Goal: Task Accomplishment & Management: Complete application form

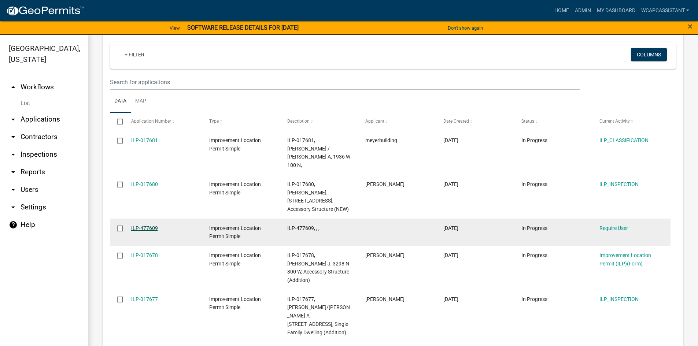
scroll to position [713, 0]
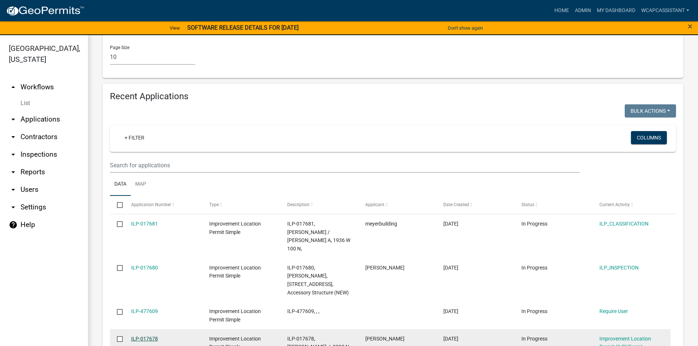
click at [148, 336] on link "ILP-017678" at bounding box center [144, 339] width 27 height 6
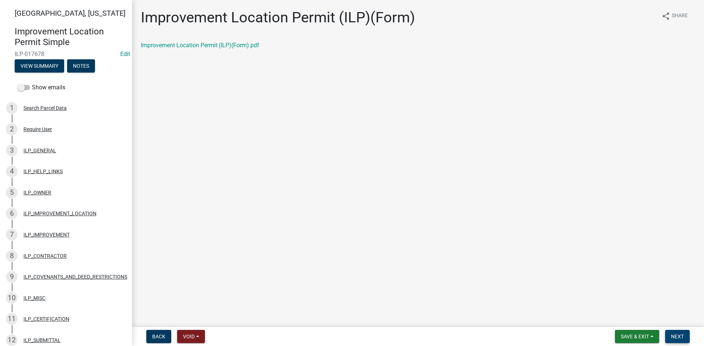
click at [683, 339] on span "Next" at bounding box center [677, 337] width 13 height 6
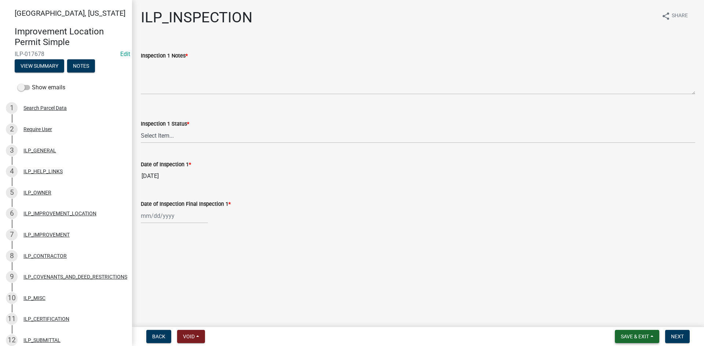
click at [627, 334] on span "Save & Exit" at bounding box center [635, 337] width 28 height 6
click at [622, 319] on button "Save & Exit" at bounding box center [630, 318] width 59 height 18
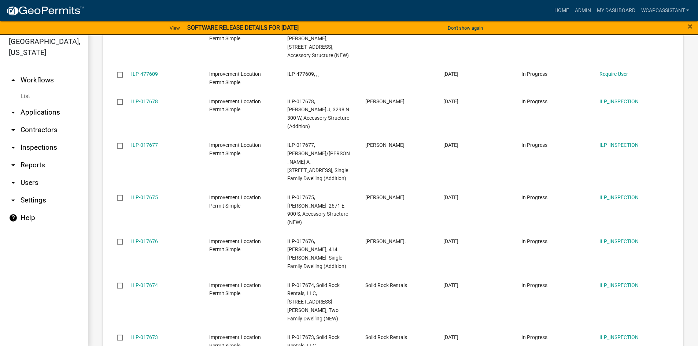
scroll to position [9, 0]
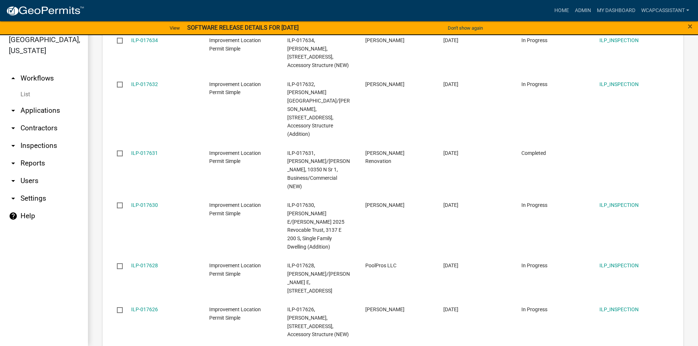
scroll to position [969, 0]
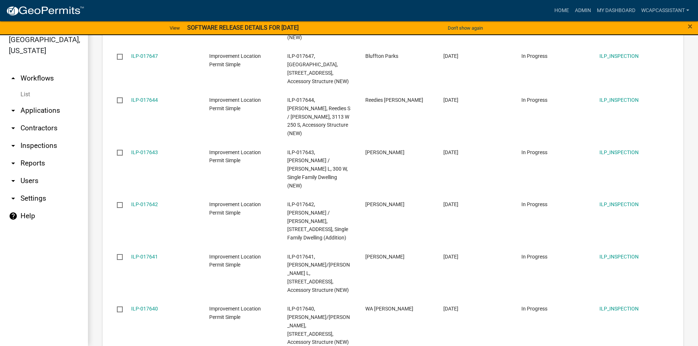
scroll to position [961, 0]
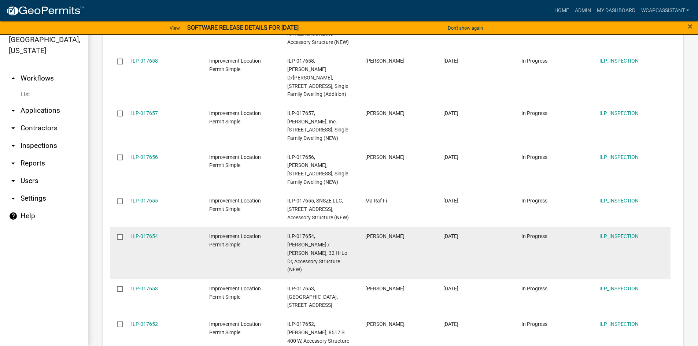
scroll to position [924, 0]
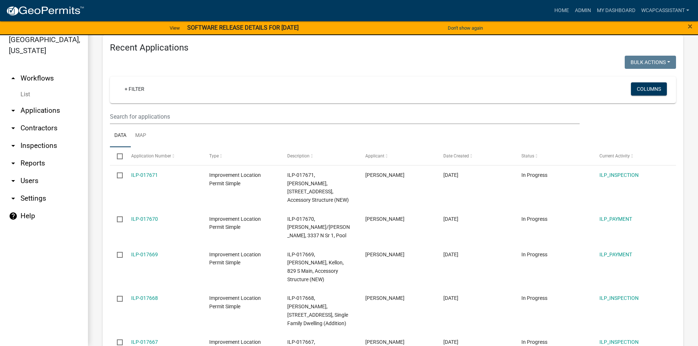
scroll to position [716, 0]
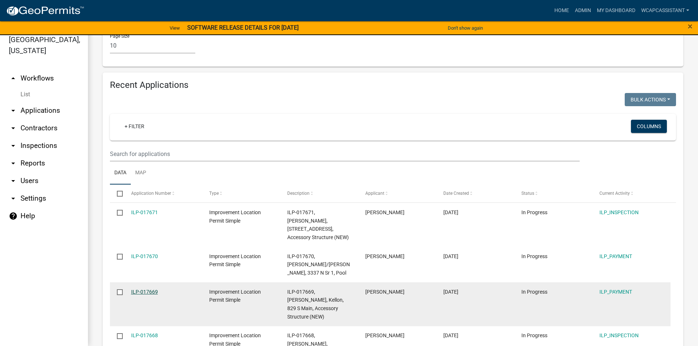
click at [147, 289] on link "ILP-017669" at bounding box center [144, 292] width 27 height 6
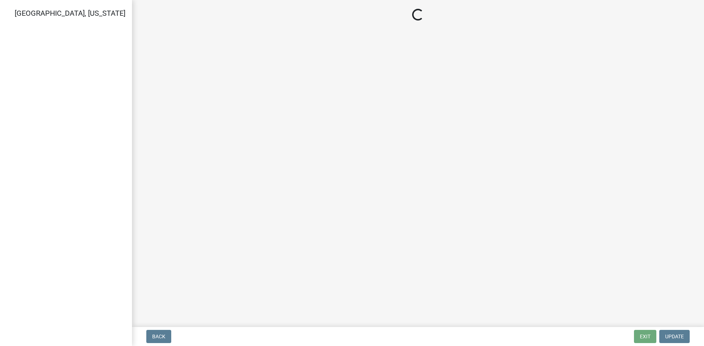
select select "3: 3"
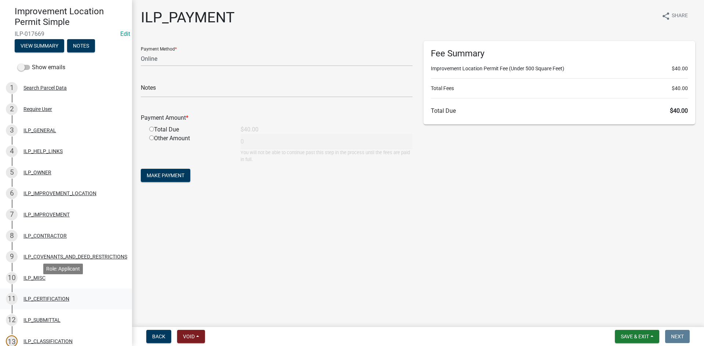
scroll to position [37, 0]
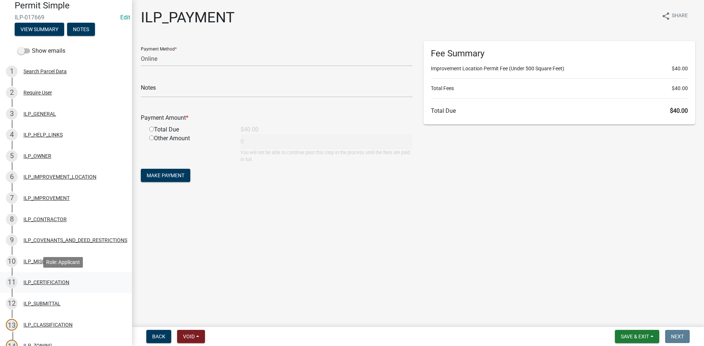
click at [47, 285] on div "ILP_CERTIFICATION" at bounding box center [46, 282] width 46 height 5
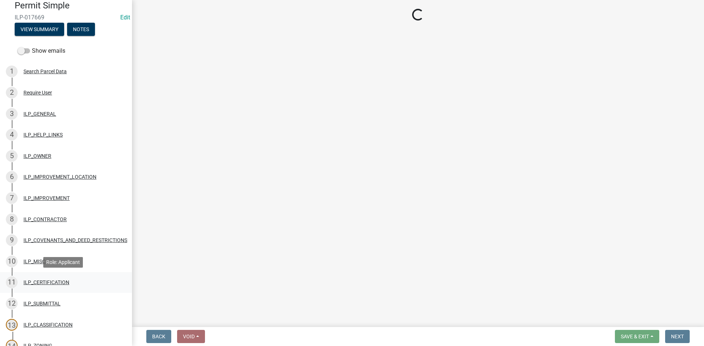
select select "bd96893d-fc5a-4886-96bc-c23f48f60341"
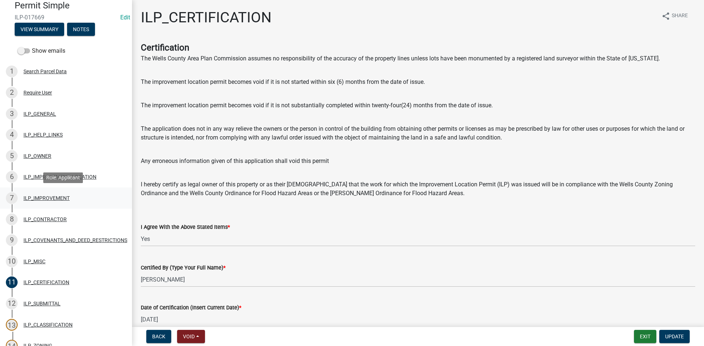
click at [31, 200] on div "ILP_IMPROVEMENT" at bounding box center [46, 198] width 46 height 5
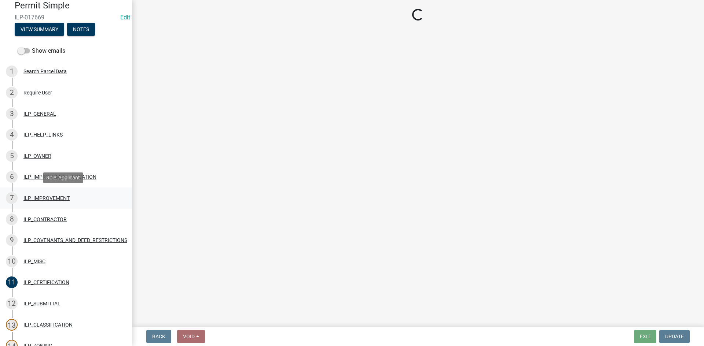
select select "71b507d0-569d-4a0a-b334-f72445909e69"
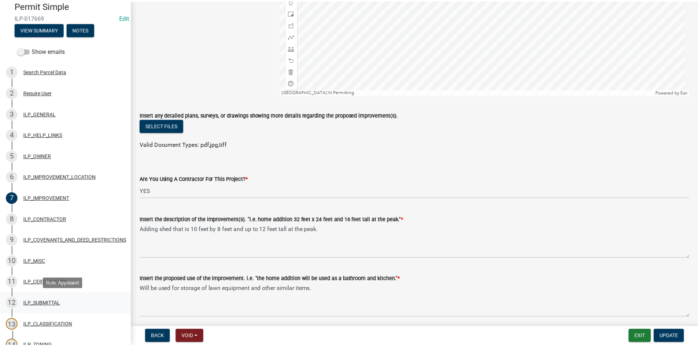
scroll to position [0, 0]
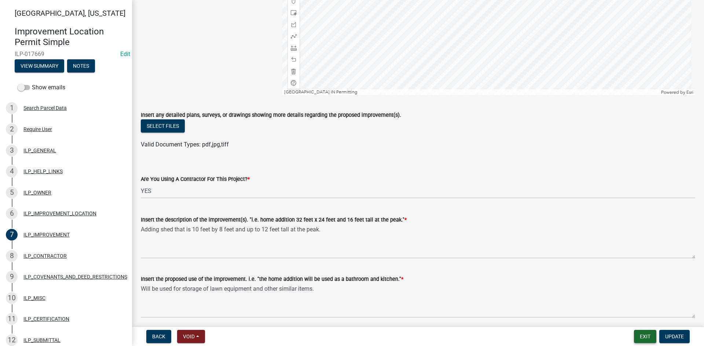
click at [649, 336] on button "Exit" at bounding box center [645, 336] width 22 height 13
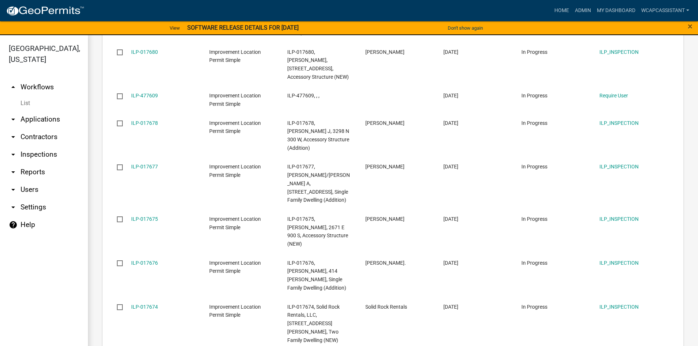
scroll to position [944, 0]
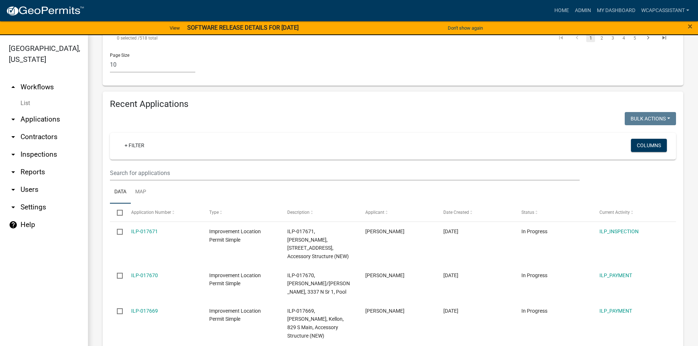
scroll to position [687, 0]
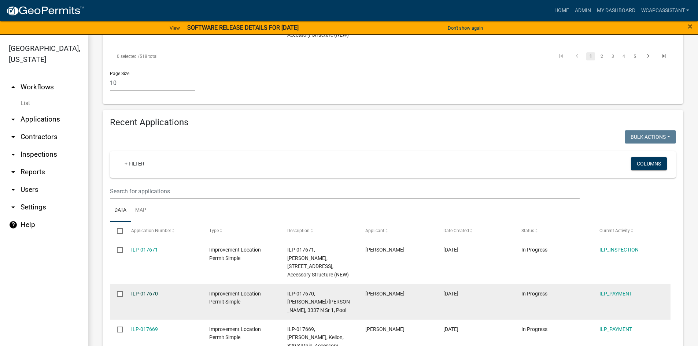
click at [148, 291] on link "ILP-017670" at bounding box center [144, 294] width 27 height 6
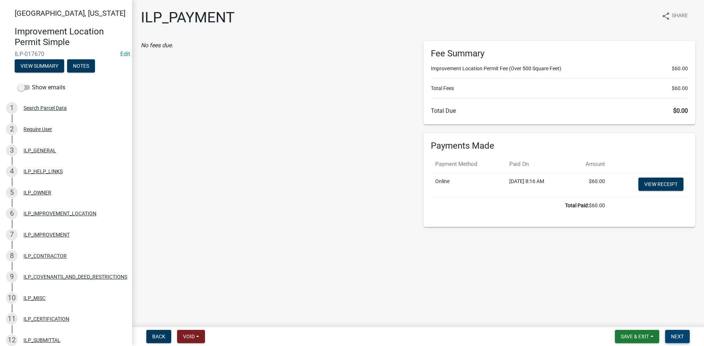
click at [670, 331] on button "Next" at bounding box center [677, 336] width 25 height 13
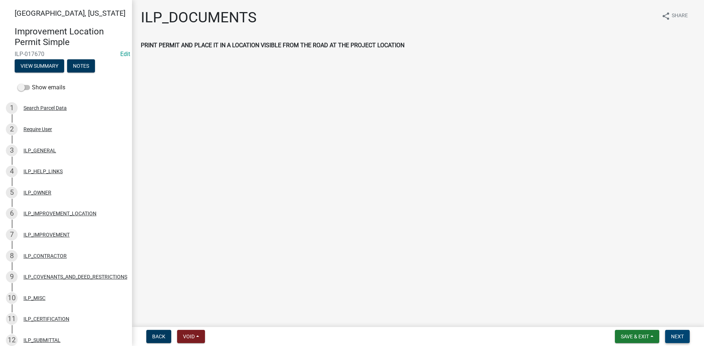
click at [669, 333] on button "Next" at bounding box center [677, 336] width 25 height 13
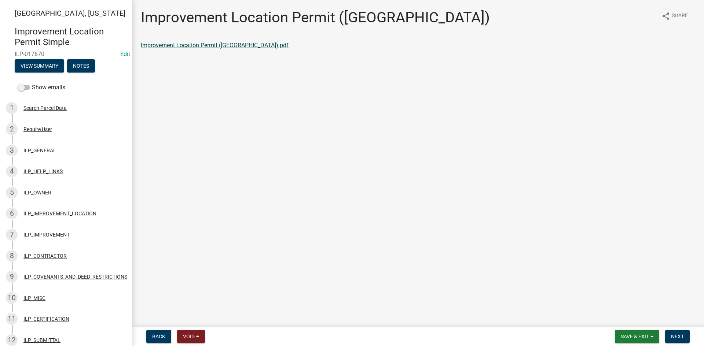
click at [213, 44] on link "Improvement Location Permit (ILP).pdf" at bounding box center [215, 45] width 148 height 7
click at [679, 335] on span "Next" at bounding box center [677, 337] width 13 height 6
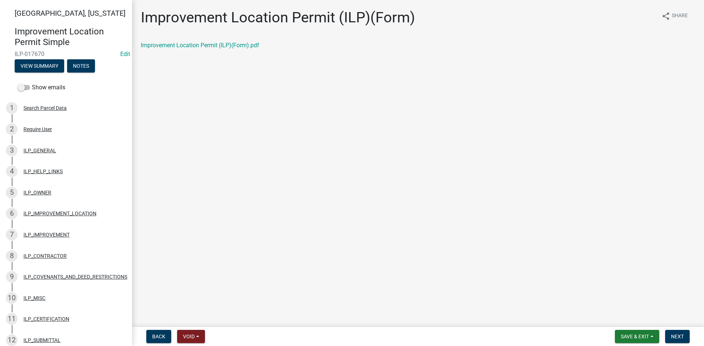
click at [163, 50] on div "Improvement Location Permit (ILP)(Form).pdf" at bounding box center [417, 48] width 565 height 15
click at [164, 46] on link "Improvement Location Permit (ILP)(Form).pdf" at bounding box center [200, 45] width 118 height 7
click at [677, 335] on span "Next" at bounding box center [677, 337] width 13 height 6
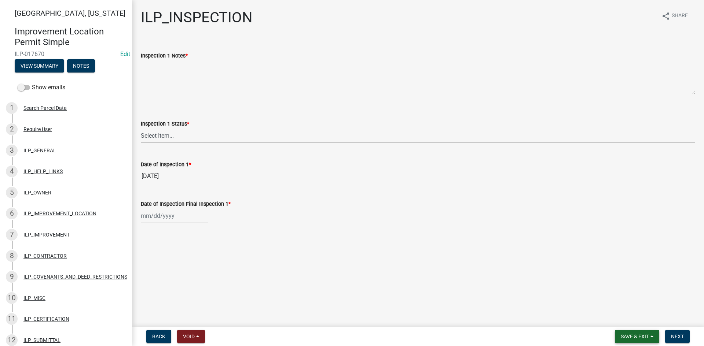
click at [627, 331] on button "Save & Exit" at bounding box center [637, 336] width 44 height 13
click at [620, 313] on button "Save & Exit" at bounding box center [630, 318] width 59 height 18
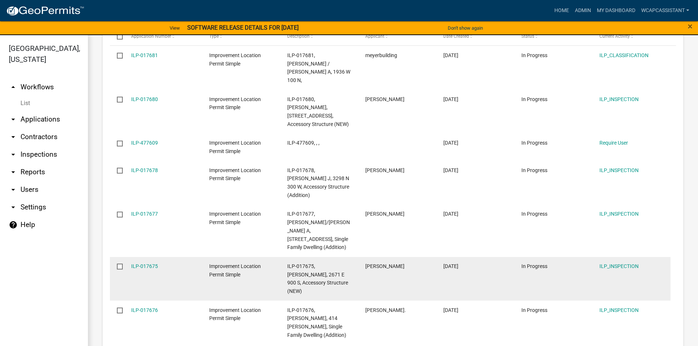
scroll to position [944, 0]
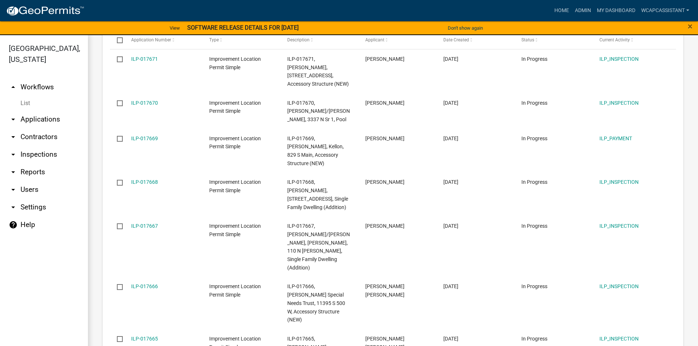
scroll to position [944, 0]
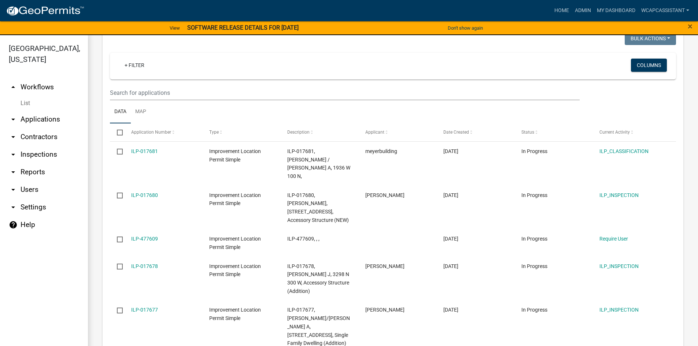
scroll to position [752, 0]
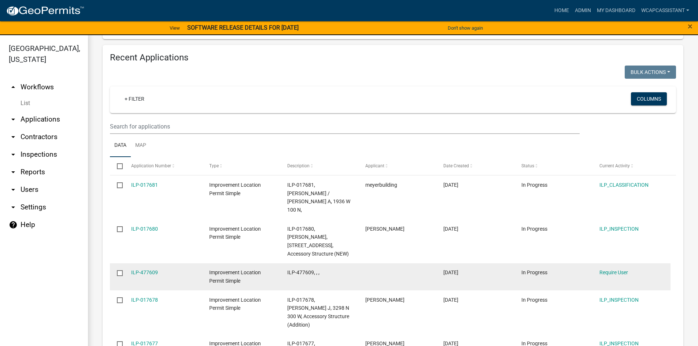
click at [119, 271] on input "checkbox" at bounding box center [119, 273] width 5 height 5
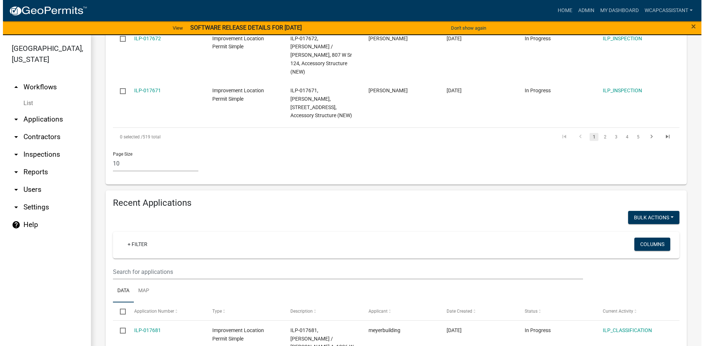
scroll to position [606, 0]
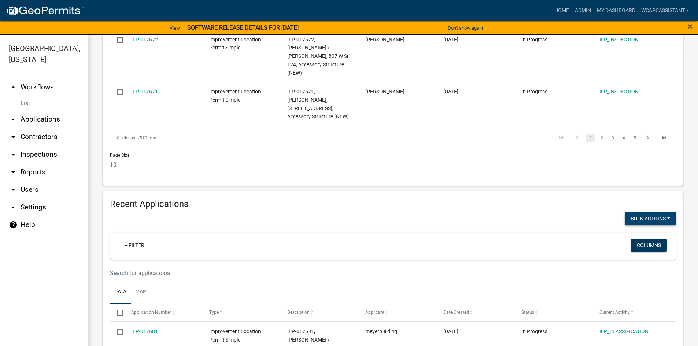
click at [631, 212] on button "Bulk Actions" at bounding box center [650, 218] width 51 height 13
click at [627, 229] on button "Void" at bounding box center [647, 238] width 59 height 18
checkbox input "false"
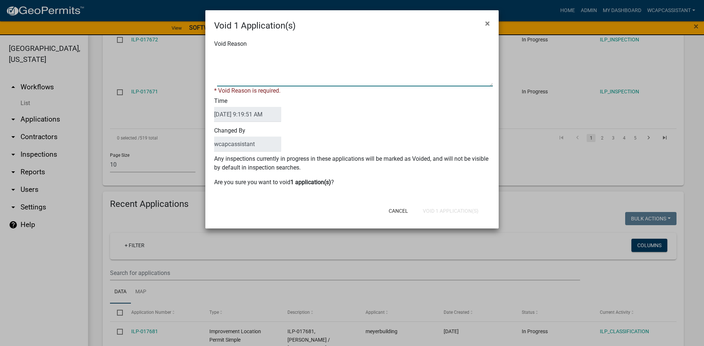
click at [242, 74] on textarea "Void Reason" at bounding box center [355, 68] width 276 height 37
type textarea "no parcel selected for permitting process."
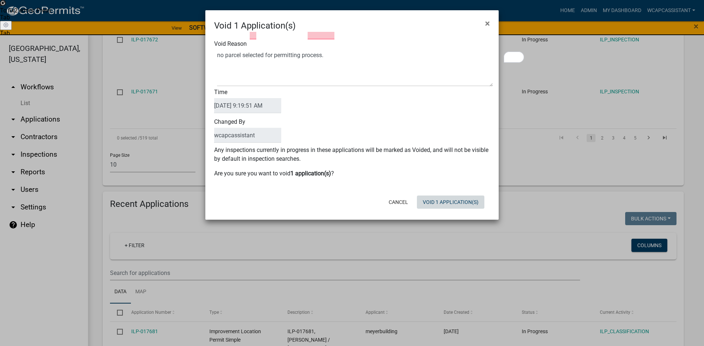
click at [438, 209] on div "Cancel Void 1 Application(s)" at bounding box center [399, 202] width 181 height 19
click at [438, 199] on button "Void 1 Application(s)" at bounding box center [450, 202] width 67 height 13
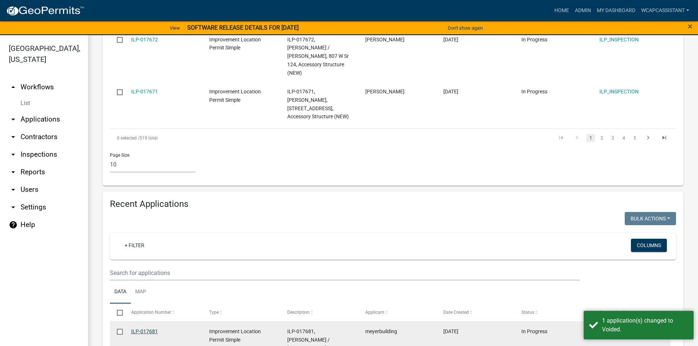
click at [155, 329] on link "ILP-017681" at bounding box center [144, 332] width 27 height 6
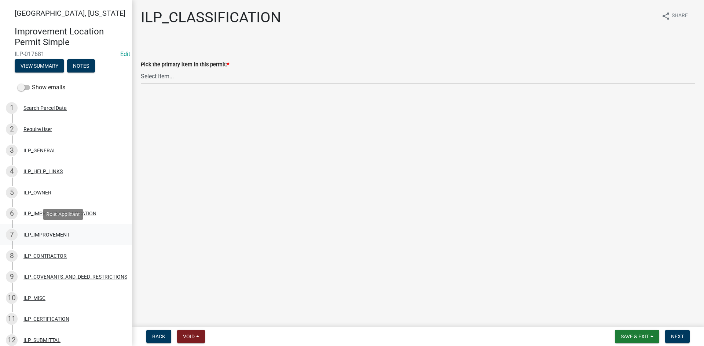
click at [34, 234] on div "ILP_IMPROVEMENT" at bounding box center [46, 234] width 46 height 5
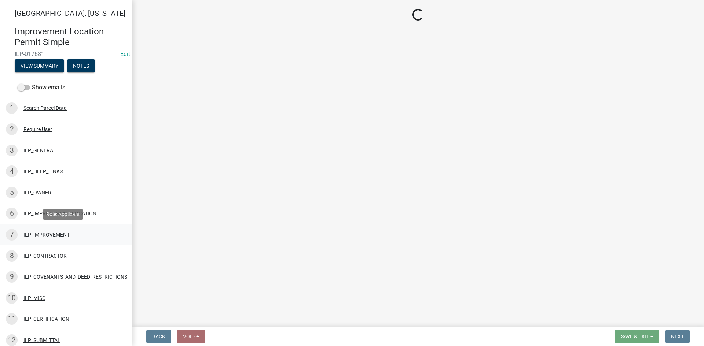
select select "71b507d0-569d-4a0a-b334-f72445909e69"
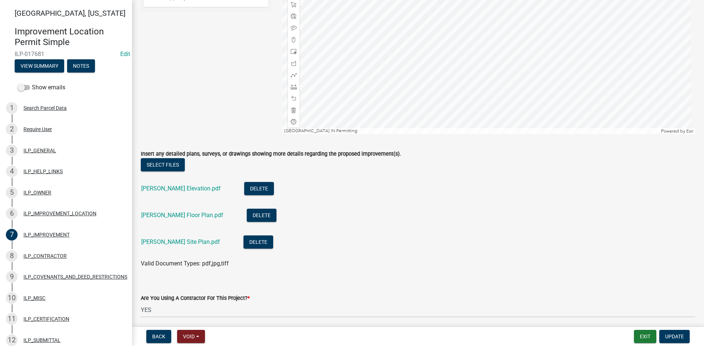
scroll to position [110, 0]
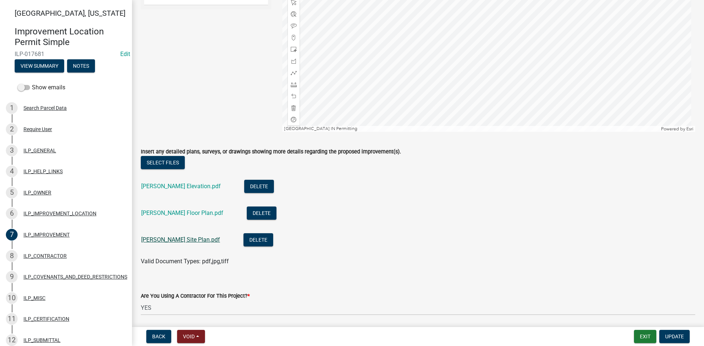
click at [190, 239] on link "Pat Graham Site Plan.pdf" at bounding box center [180, 239] width 79 height 7
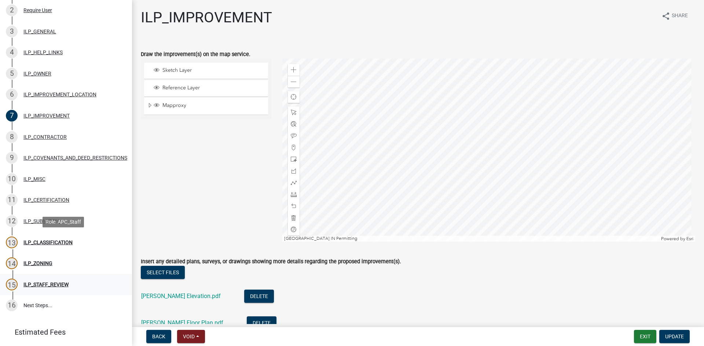
scroll to position [146, 0]
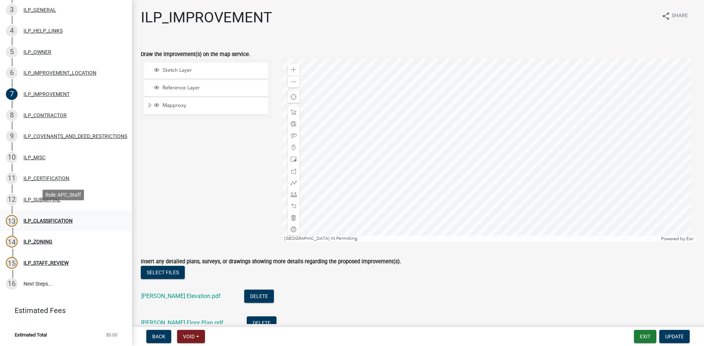
click at [28, 219] on div "13 ILP_CLASSIFICATION" at bounding box center [63, 221] width 114 height 12
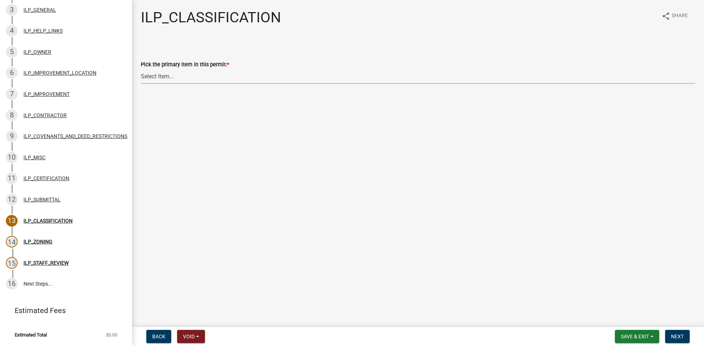
click at [184, 80] on select "Select Item... Accessory Structure (Addition) Accessory Structure (NEW) Busines…" at bounding box center [418, 76] width 554 height 15
click at [141, 69] on select "Select Item... Accessory Structure (Addition) Accessory Structure (NEW) Busines…" at bounding box center [418, 76] width 554 height 15
select select "eeb7fced-09ba-4bc6-80ec-7a3c7601e0f8"
click at [686, 338] on button "Next" at bounding box center [677, 336] width 25 height 13
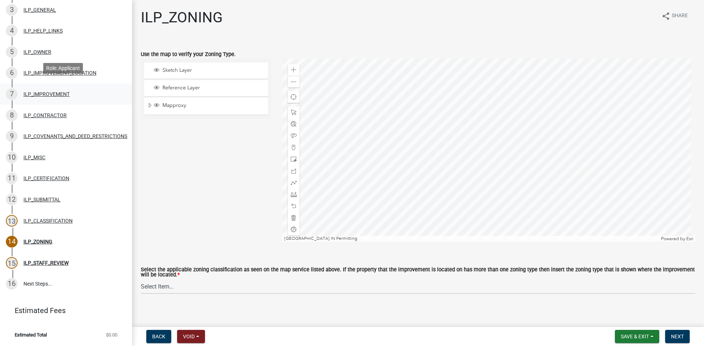
click at [54, 92] on div "7 ILP_IMPROVEMENT" at bounding box center [63, 94] width 114 height 12
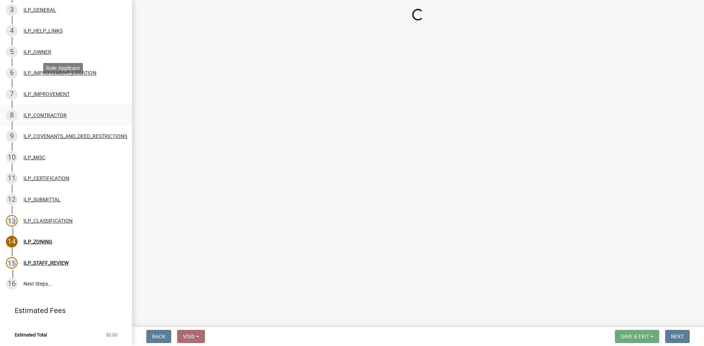
select select "71b507d0-569d-4a0a-b334-f72445909e69"
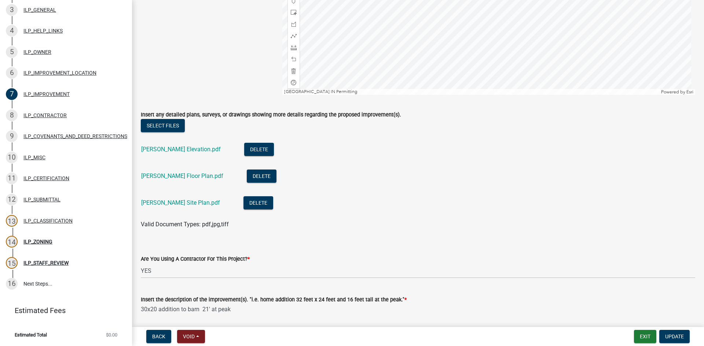
scroll to position [0, 0]
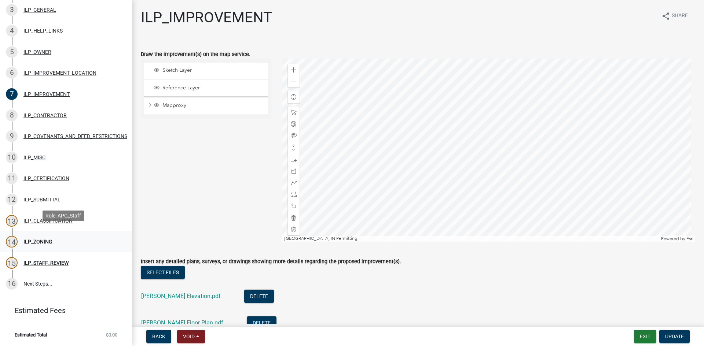
click at [38, 239] on div "ILP_ZONING" at bounding box center [37, 241] width 29 height 5
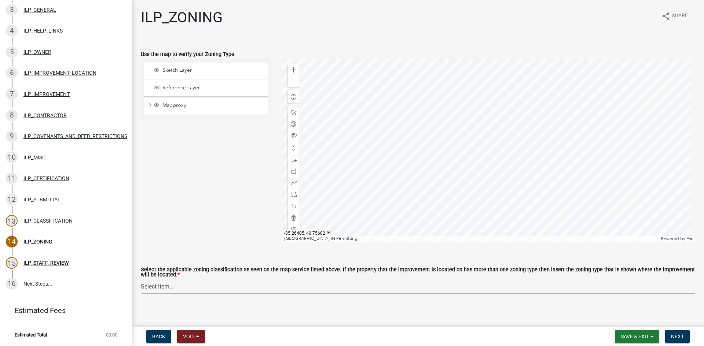
click at [224, 294] on select "Select Item... A-1 "Agricultural Intensive" A-R "Agricultural Residential" S-1 …" at bounding box center [418, 286] width 554 height 15
click at [141, 280] on select "Select Item... A-1 "Agricultural Intensive" A-R "Agricultural Residential" S-1 …" at bounding box center [418, 286] width 554 height 15
select select "077e72d7-ee28-42b3-b13f-4b6ba4a9753a"
click at [673, 335] on span "Next" at bounding box center [677, 337] width 13 height 6
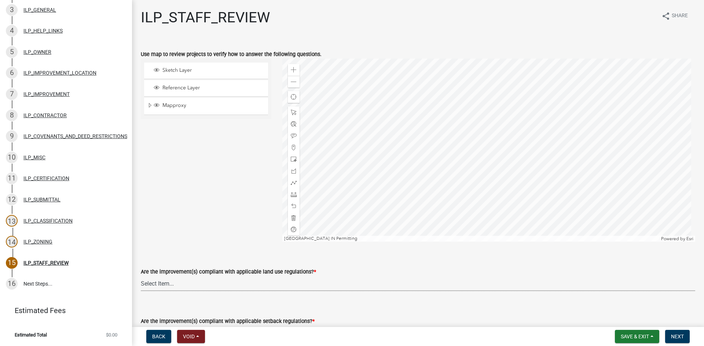
click at [414, 284] on select "Select Item... YES NO" at bounding box center [418, 283] width 554 height 15
click at [141, 276] on select "Select Item... YES NO" at bounding box center [418, 283] width 554 height 15
select select "83ffa5df-1258-41bd-a108-9f2370541ef9"
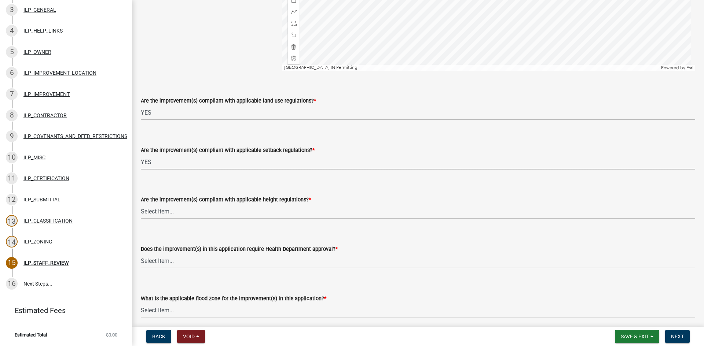
select select "e76e6c03-c199-4125-95d7-daca193c3739"
select select "b2795382-5a5c-496e-8f40-9eac2bba8e54"
select select "2cf99e9a-fd48-429a-ab01-6241dd9ef86f"
select select "546a9c8a-0bf2-4128-b2a0-21aece03a164"
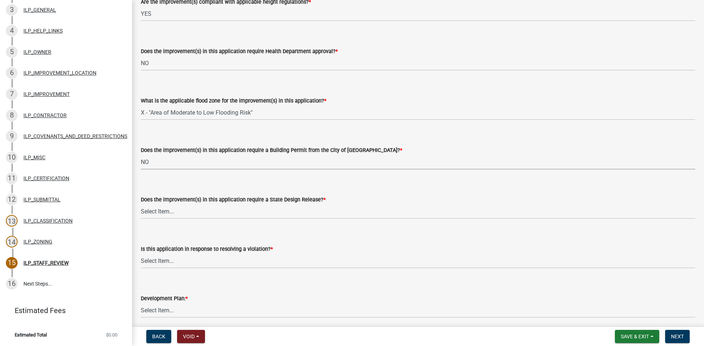
select select "3dde91a6-95a6-42fe-ae60-c75c292f8dd0"
select select "3e29b85e-0a39-40b5-813f-a0c180e4f93d"
select select "296d3b28-03f6-4b85-9592-a9e1e0e51d18"
select select "f492072b-a2fa-4f7c-8f99-9e809c6c526f"
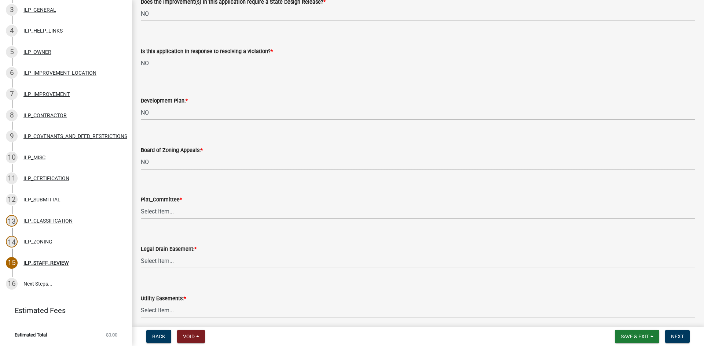
select select "91f2ca91-6260-441c-87d8-e38016df5c96"
select select "63238f16-a362-487f-83af-24d0c8cf3edd"
select select "4de29e95-b13a-4926-a5fe-83364331169b"
select select "8e424161-7bf1-4e33-adf9-a347c03eff2b"
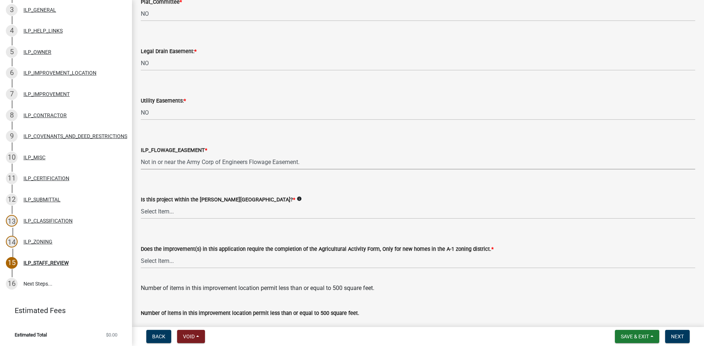
select select "bdd9c930-c7fe-4770-81ee-2c29cf953f8b"
select select "c22a6da1-a4b9-4a20-9552-3c4da3c32bc7"
select select "b8432f74-40d2-4ff6-ba31-770d91760c6e"
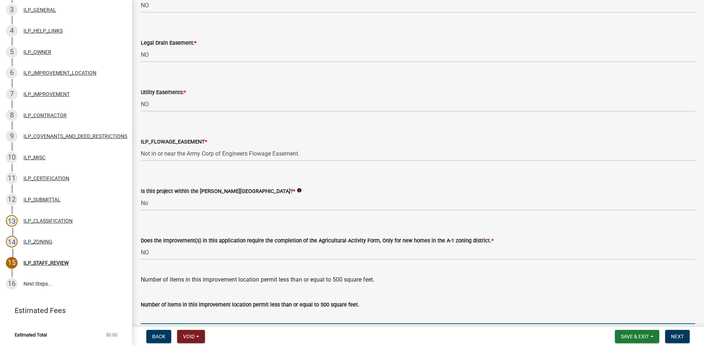
scroll to position [945, 0]
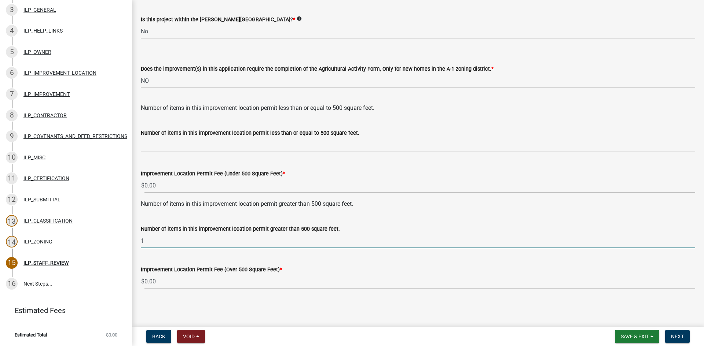
type input "1"
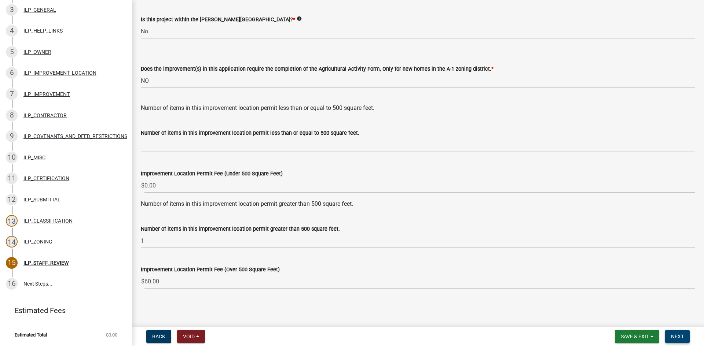
click at [674, 337] on span "Next" at bounding box center [677, 337] width 13 height 6
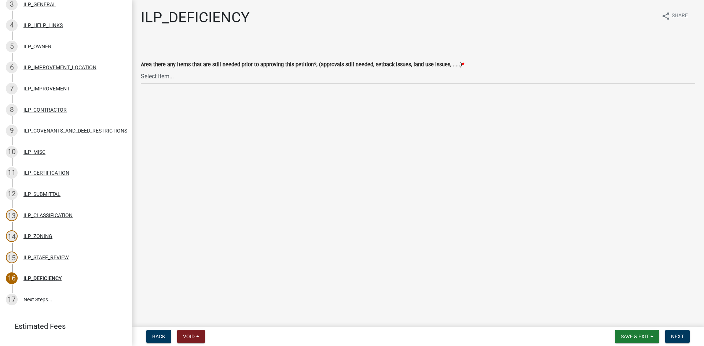
scroll to position [167, 0]
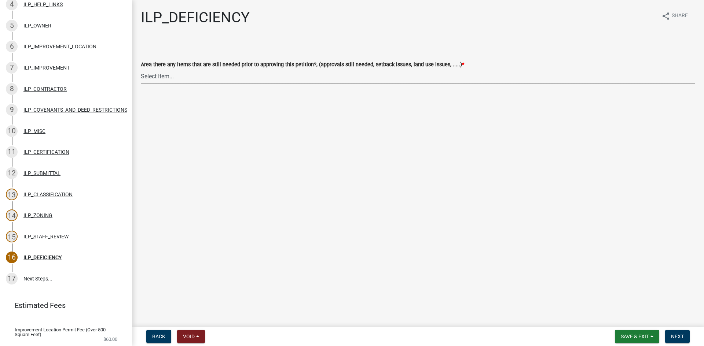
click at [220, 80] on select "Select Item... YES NO" at bounding box center [418, 76] width 554 height 15
click at [141, 69] on select "Select Item... YES NO" at bounding box center [418, 76] width 554 height 15
select select "88f51f67-ad00-412f-ad25-d9a24cd42bdb"
click at [673, 335] on span "Next" at bounding box center [677, 337] width 13 height 6
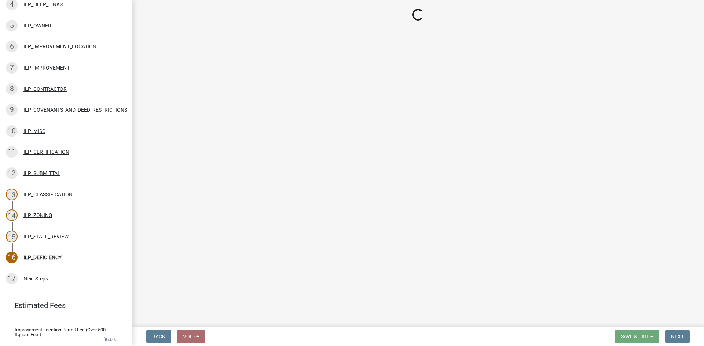
scroll to position [188, 0]
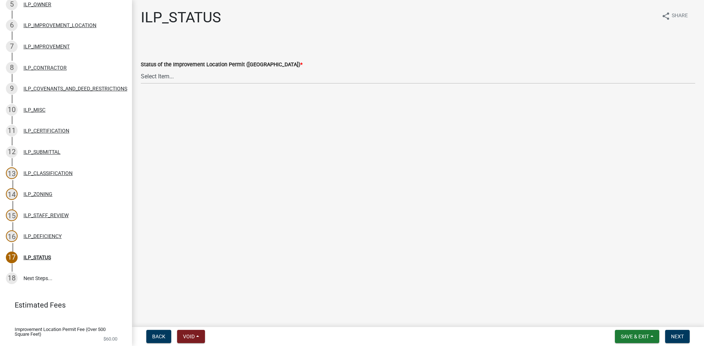
click at [279, 85] on wm-data-entity-input "Status of the Improvement Location Permit (ILP) * Select Item... Denied Approved" at bounding box center [418, 65] width 554 height 49
click at [276, 79] on select "Select Item... Denied Approved" at bounding box center [418, 76] width 554 height 15
click at [141, 69] on select "Select Item... Denied Approved" at bounding box center [418, 76] width 554 height 15
select select "676ca0ef-d742-4b5a-a79e-763cf2a28fc9"
click at [669, 335] on button "Next" at bounding box center [677, 336] width 25 height 13
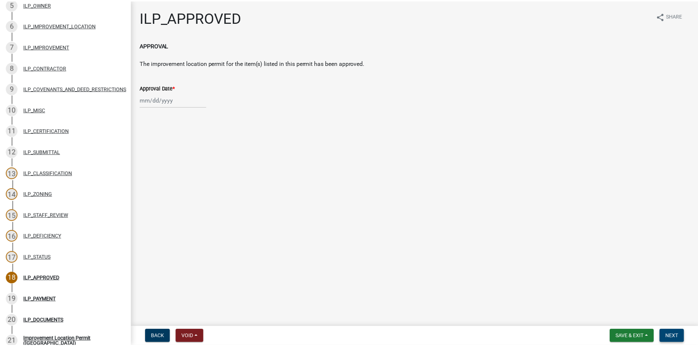
scroll to position [315, 0]
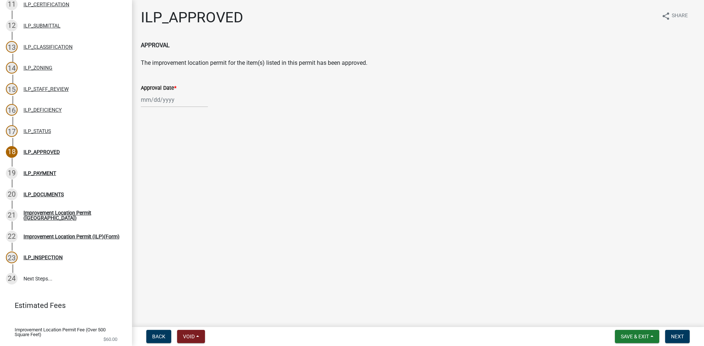
click at [157, 98] on div at bounding box center [174, 99] width 67 height 15
select select "9"
select select "2025"
click at [148, 162] on div "15" at bounding box center [148, 163] width 12 height 12
type input "09/15/2025"
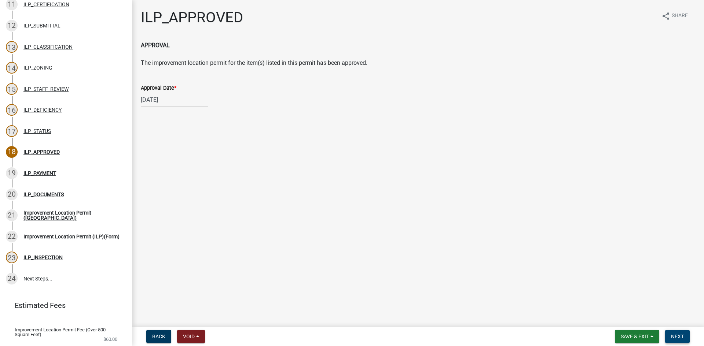
click at [675, 336] on span "Next" at bounding box center [677, 337] width 13 height 6
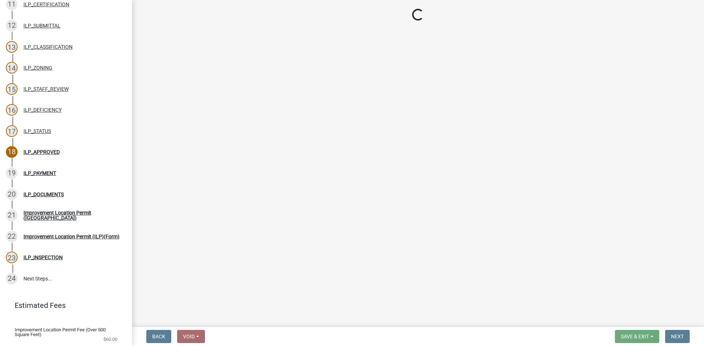
select select "3: 3"
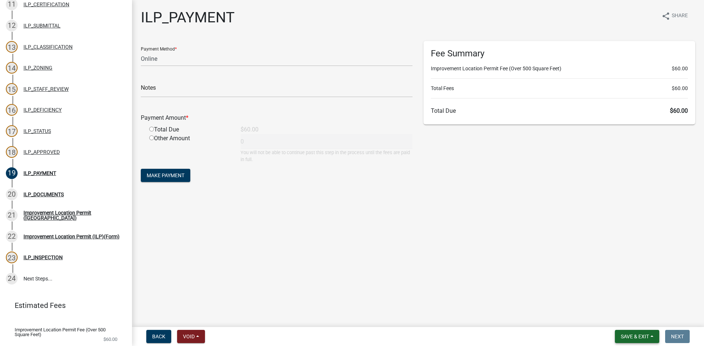
click at [630, 337] on span "Save & Exit" at bounding box center [635, 337] width 28 height 6
click at [623, 315] on button "Save & Exit" at bounding box center [630, 318] width 59 height 18
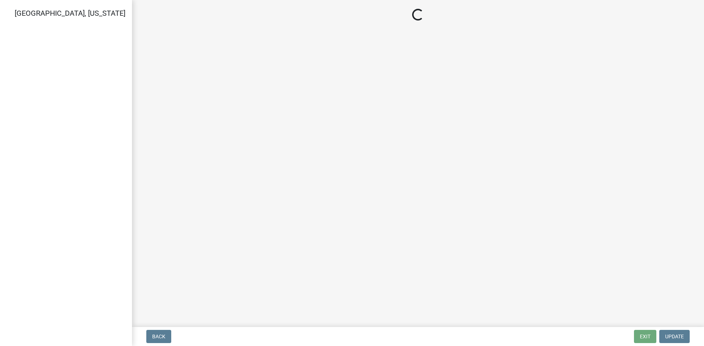
select select "3: 3"
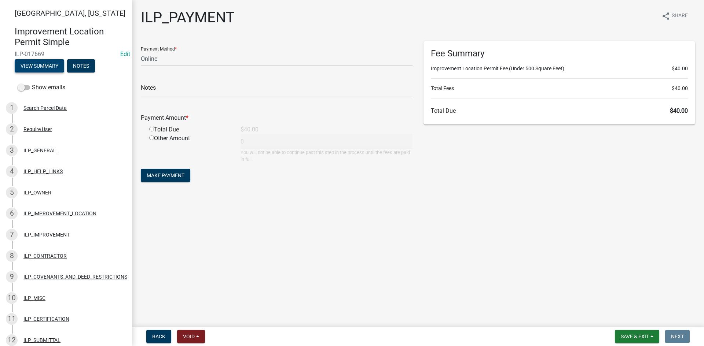
click at [31, 66] on button "View Summary" at bounding box center [39, 65] width 49 height 13
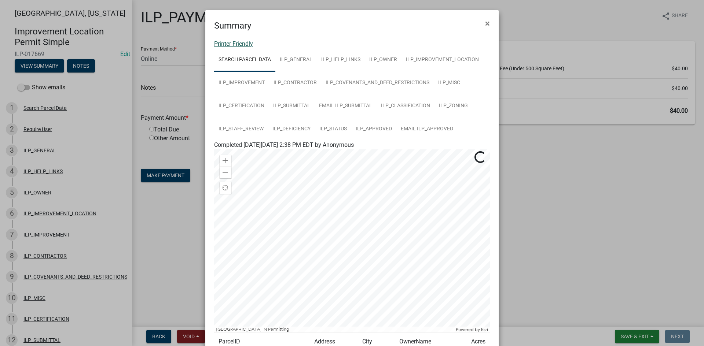
click at [236, 44] on link "Printer Friendly" at bounding box center [233, 43] width 39 height 7
click at [485, 23] on span "×" at bounding box center [487, 23] width 5 height 10
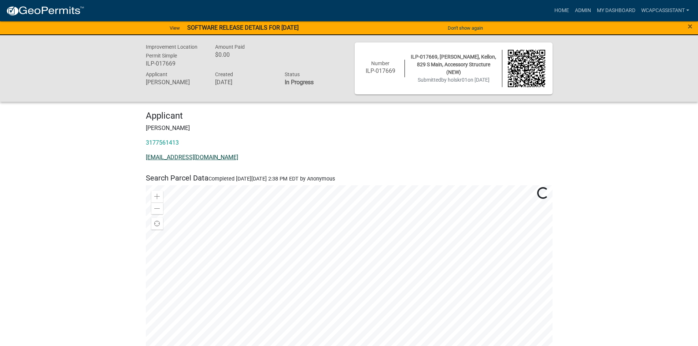
click at [173, 158] on link "[EMAIL_ADDRESS][DOMAIN_NAME]" at bounding box center [192, 157] width 92 height 7
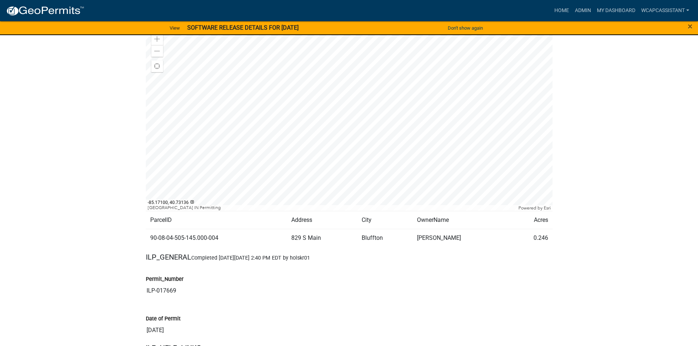
scroll to position [183, 0]
